Goal: Task Accomplishment & Management: Use online tool/utility

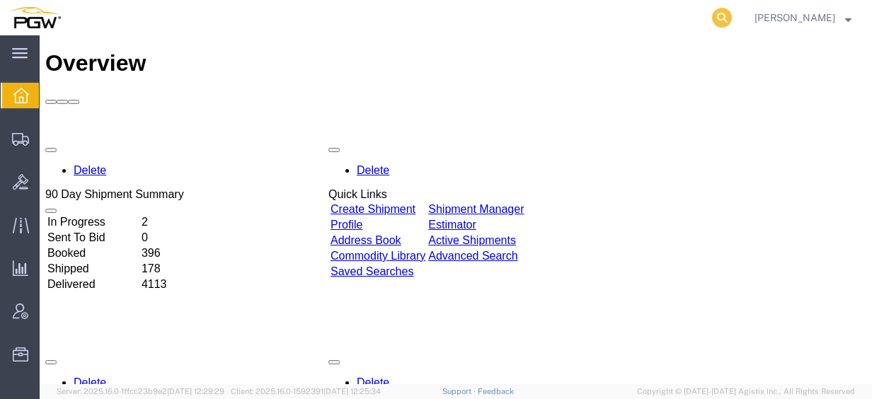
click at [732, 17] on icon at bounding box center [722, 18] width 20 height 20
paste input "56470216"
type input "56470216"
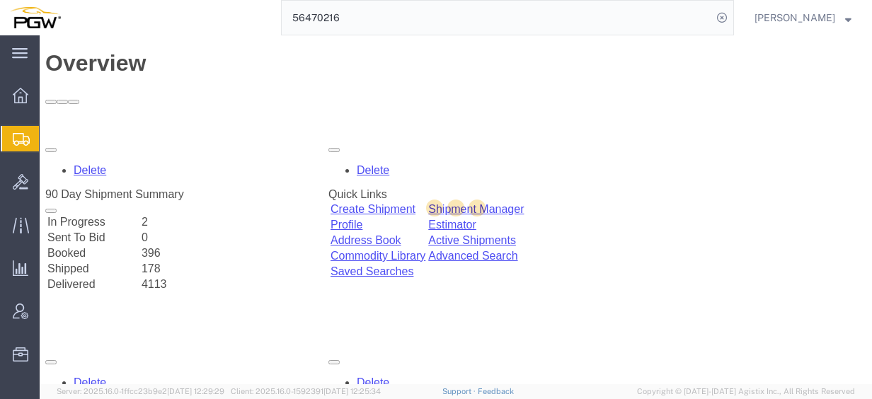
click at [655, 4] on input "56470216" at bounding box center [497, 18] width 430 height 34
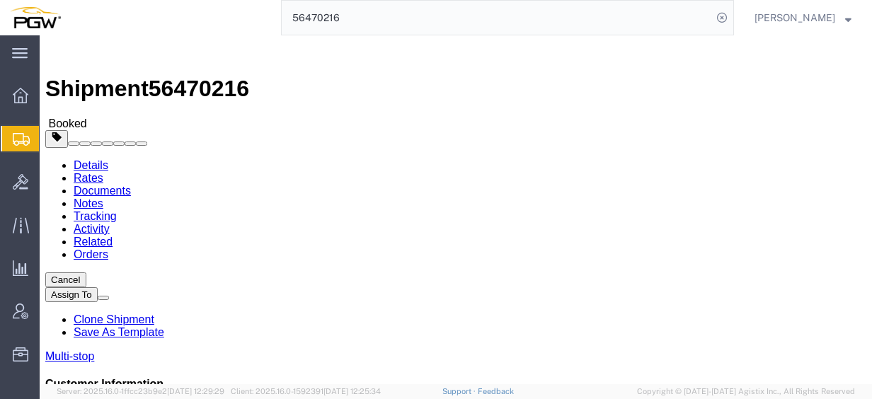
click link "Rates"
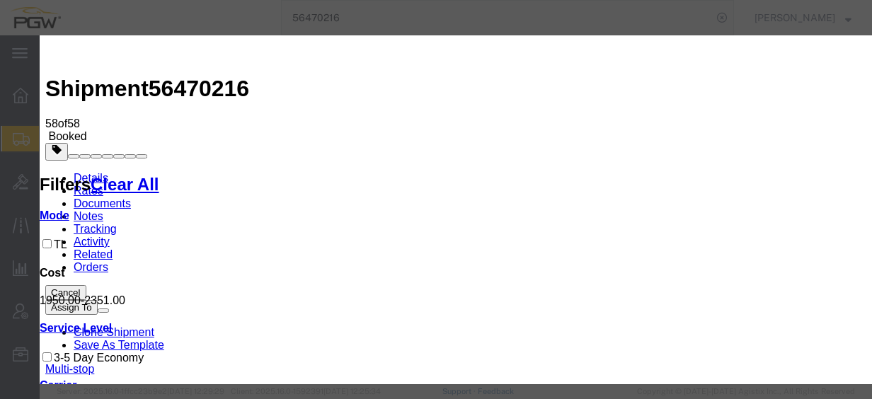
type input "2200"
